Goal: Transaction & Acquisition: Purchase product/service

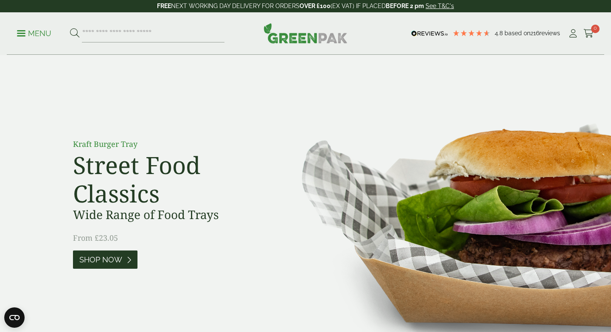
click at [111, 255] on link "Shop Now" at bounding box center [105, 259] width 64 height 18
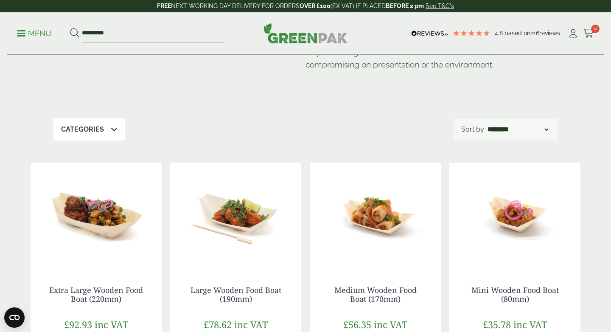
scroll to position [105, 0]
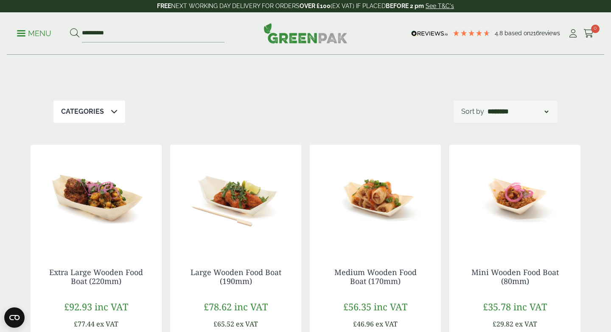
click at [231, 239] on img at bounding box center [235, 198] width 131 height 106
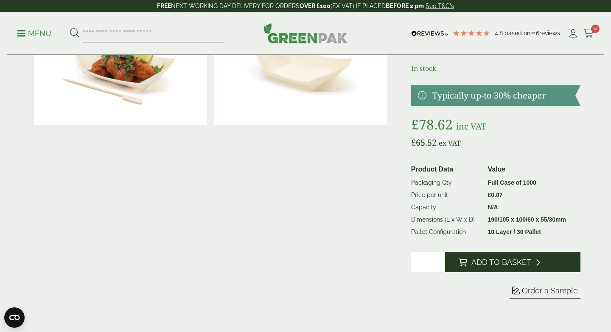
scroll to position [86, 0]
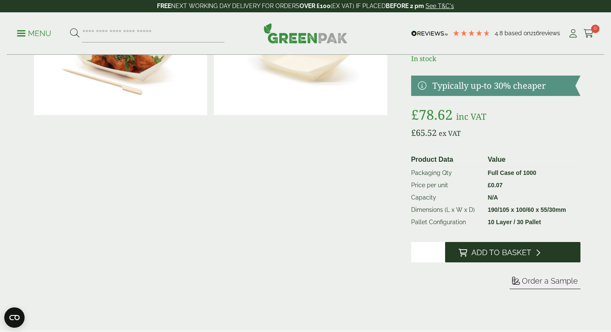
click at [485, 259] on button "Add to Basket" at bounding box center [512, 252] width 135 height 20
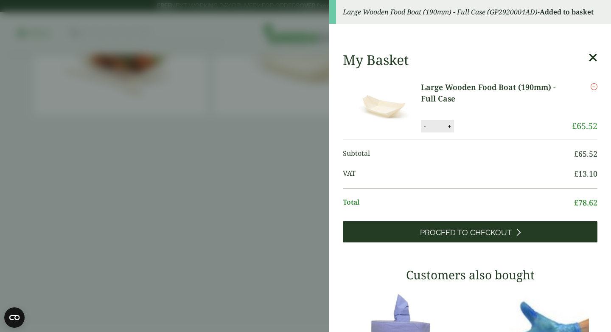
click at [412, 234] on link "Proceed to Checkout" at bounding box center [470, 231] width 255 height 21
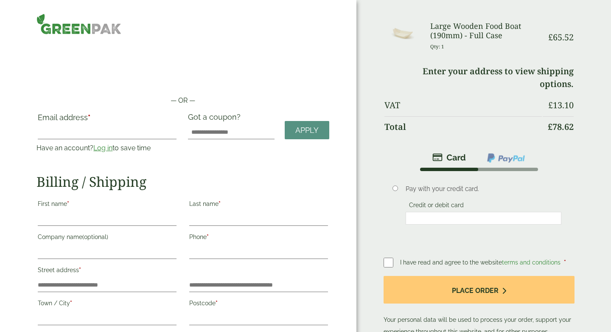
click at [238, 91] on div "— OR — Email address * Have an account? Log in to save time Username or email a…" at bounding box center [178, 225] width 356 height 451
click at [236, 93] on div "— OR — Email address * Have an account? Log in to save time Username or email a…" at bounding box center [178, 225] width 356 height 451
click at [252, 40] on div "— OR — Email address * Have an account? Log in to save time Username or email a…" at bounding box center [178, 225] width 356 height 451
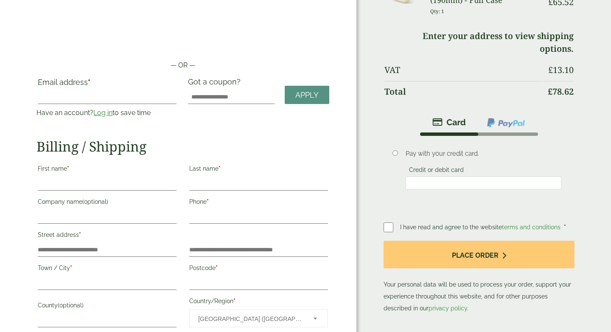
scroll to position [40, 0]
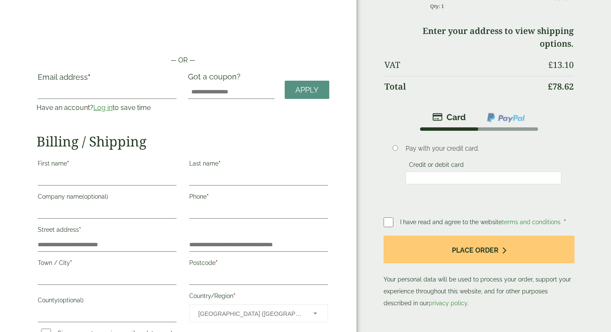
click at [520, 115] on img at bounding box center [505, 117] width 39 height 11
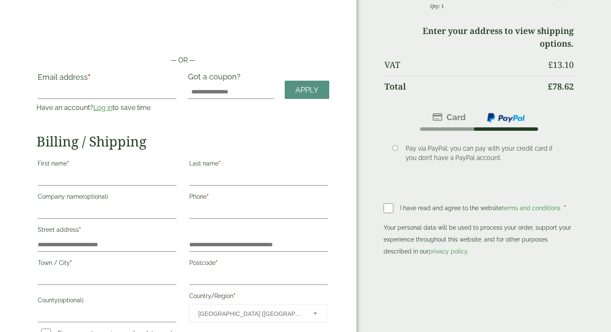
click at [456, 111] on li at bounding box center [449, 118] width 54 height 20
click at [455, 116] on img at bounding box center [449, 117] width 34 height 10
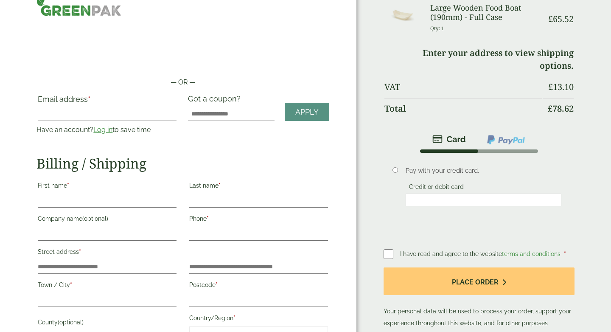
scroll to position [0, 0]
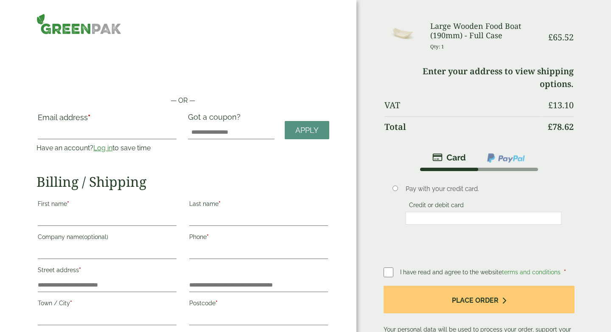
click at [340, 151] on div "— OR — Email address * Have an account? Log in to save time Username or email a…" at bounding box center [178, 225] width 356 height 451
